Goal: Use online tool/utility

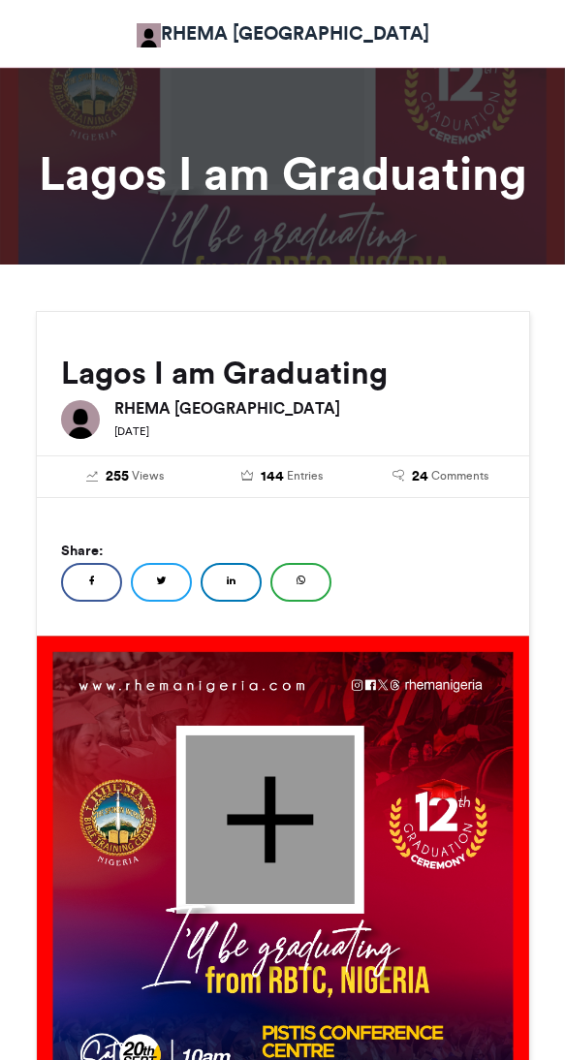
scroll to position [548, 0]
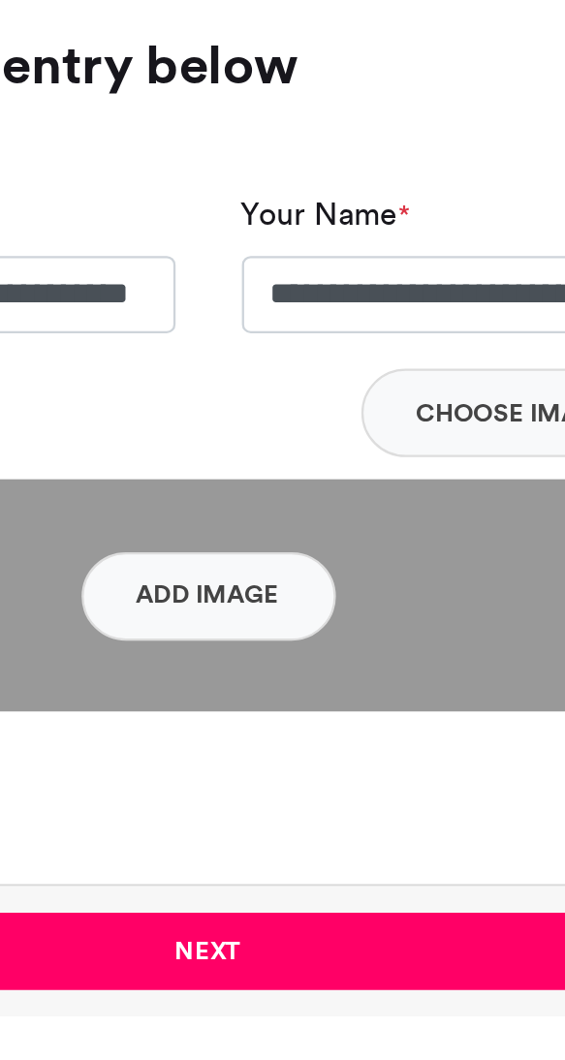
click at [279, 844] on button "Add Image" at bounding box center [282, 847] width 111 height 39
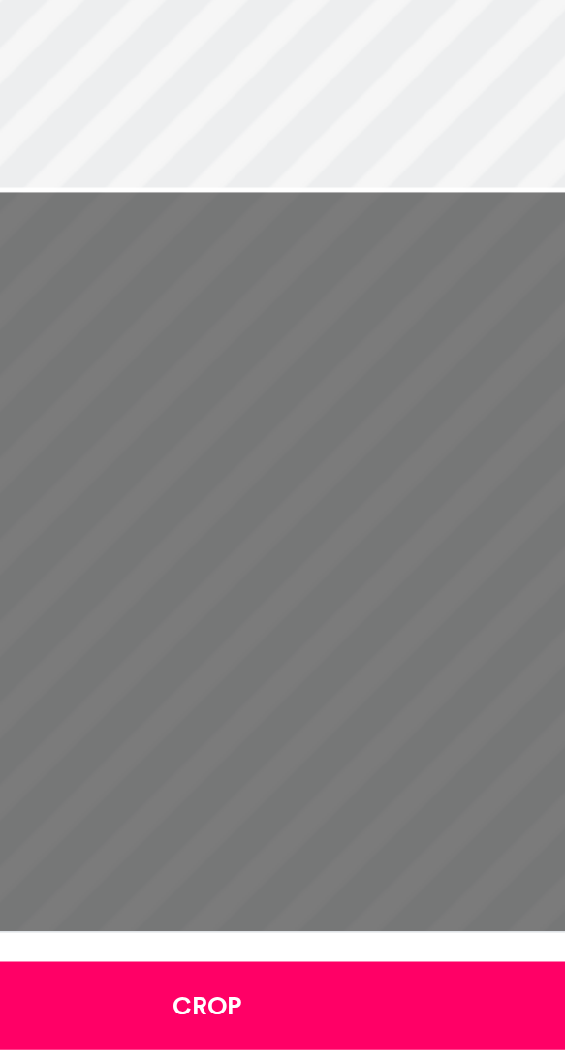
type input "******"
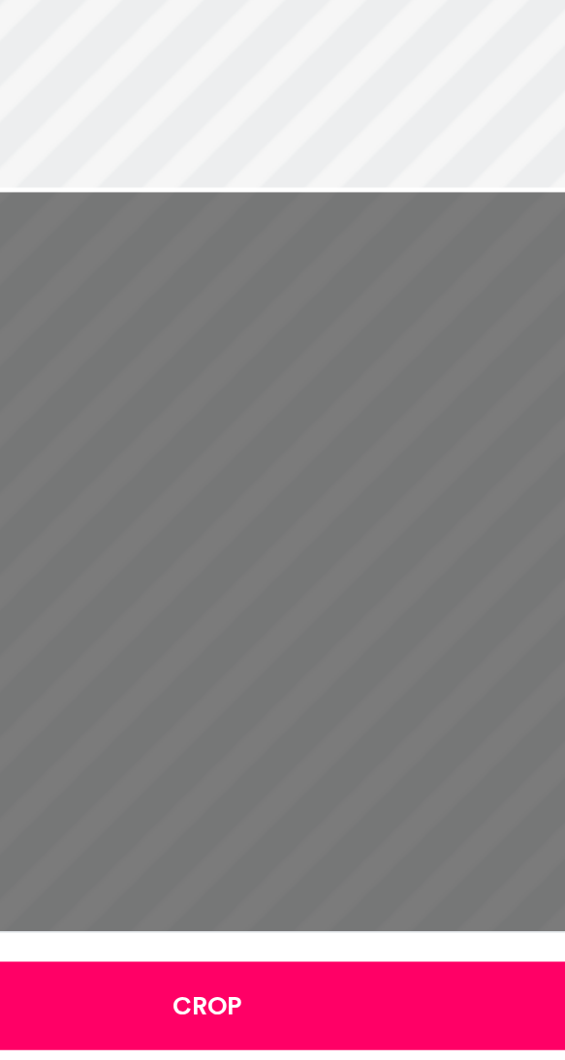
click at [288, 1032] on button "Crop" at bounding box center [282, 1027] width 532 height 39
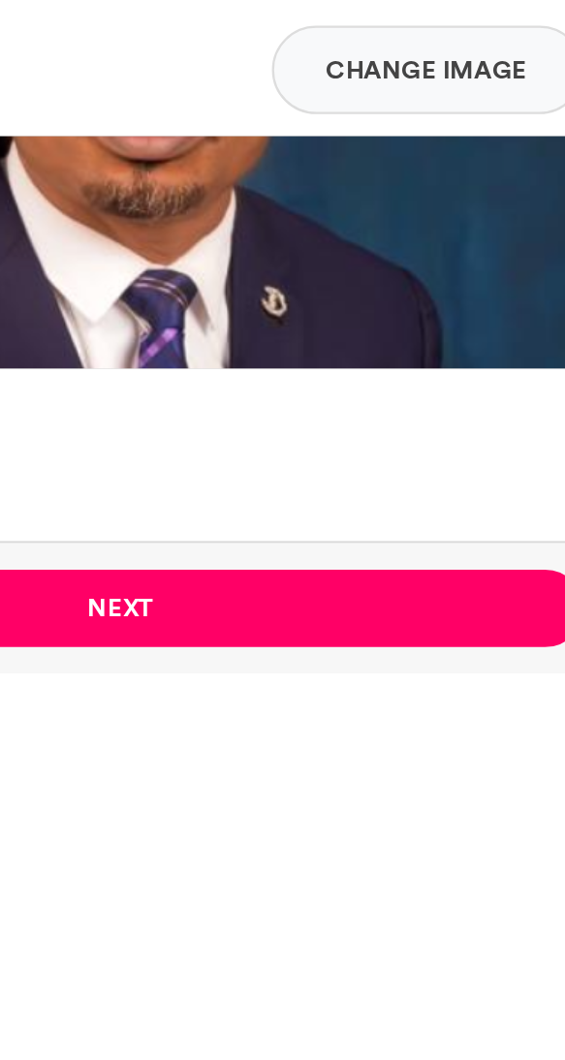
scroll to position [739, 0]
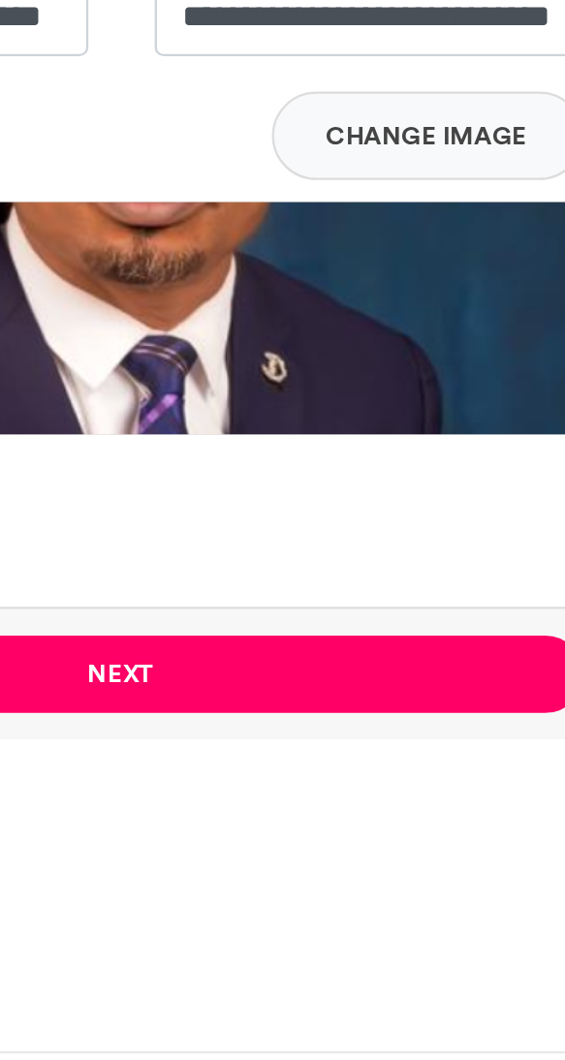
click at [287, 810] on button "Next" at bounding box center [282, 812] width 405 height 34
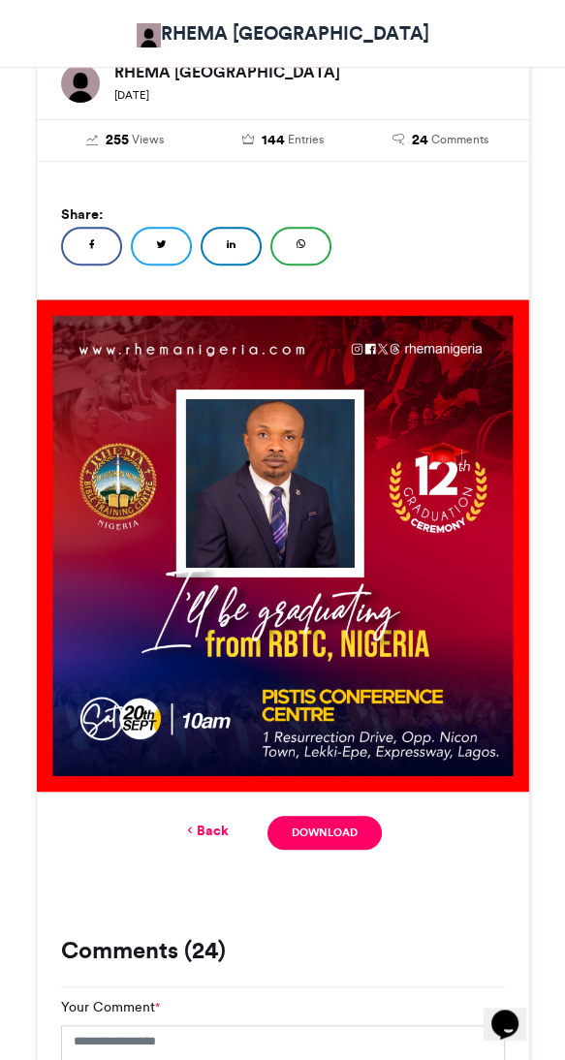
scroll to position [329, 0]
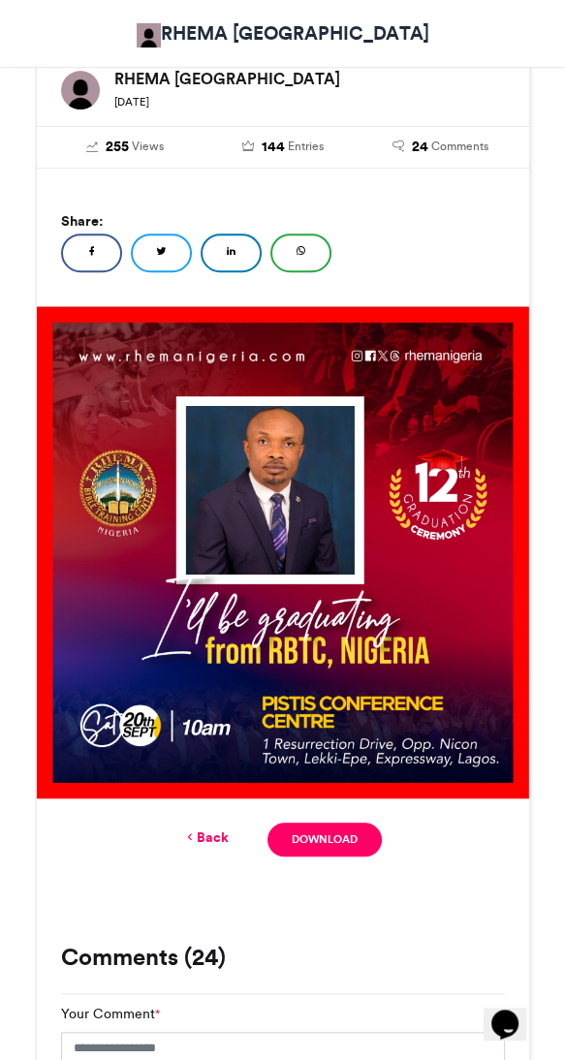
click at [298, 834] on link "Download" at bounding box center [323, 840] width 113 height 34
click at [87, 266] on link "Facebook" at bounding box center [91, 253] width 61 height 39
click at [336, 559] on img at bounding box center [283, 552] width 492 height 492
click at [252, 521] on img at bounding box center [283, 552] width 492 height 492
click at [288, 249] on link "WhatsApp" at bounding box center [300, 253] width 61 height 39
